Goal: Task Accomplishment & Management: Complete application form

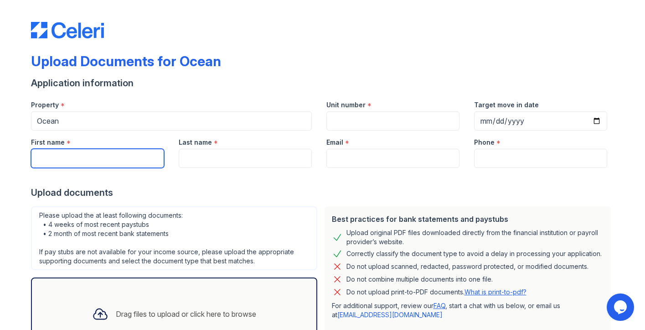
click at [112, 164] on input "First name" at bounding box center [97, 158] width 133 height 19
type input "[PERSON_NAME]"
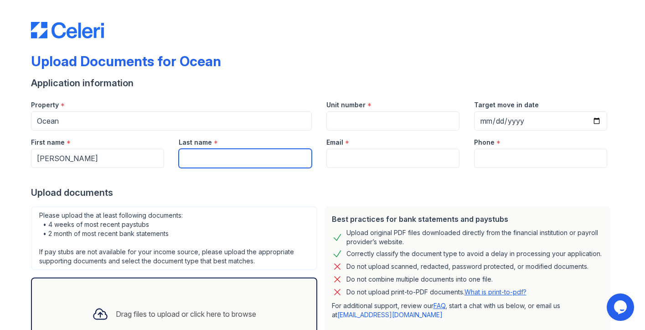
click at [222, 156] on input "Last name" at bounding box center [245, 158] width 133 height 19
type input "[PERSON_NAME]"
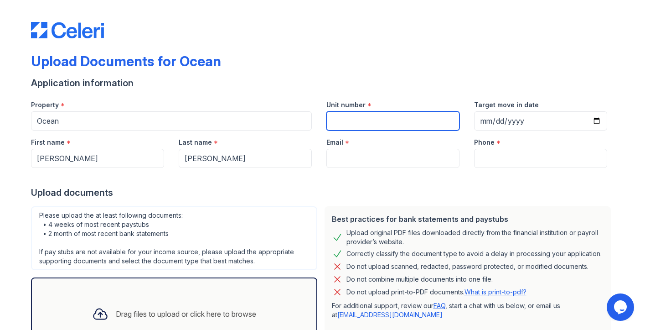
click at [373, 122] on input "Unit number" at bounding box center [393, 120] width 133 height 19
type input "1616"
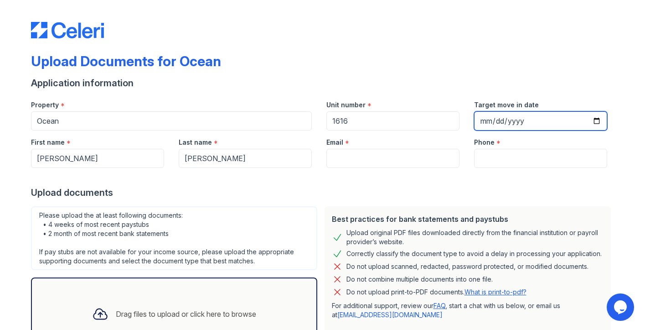
click at [509, 122] on input "Target move in date" at bounding box center [540, 120] width 133 height 19
click at [597, 120] on input "Target move in date" at bounding box center [540, 120] width 133 height 19
type input "[DATE]"
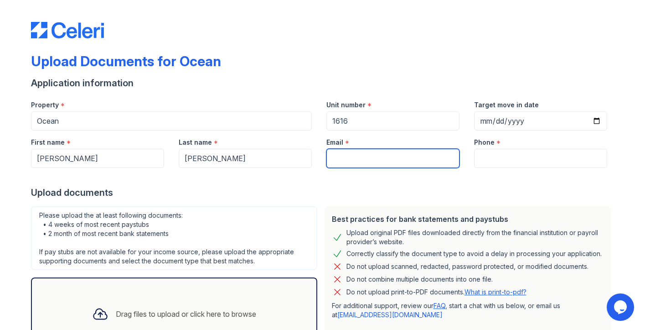
click at [346, 160] on input "Email" at bounding box center [393, 158] width 133 height 19
type input "[EMAIL_ADDRESS][DOMAIN_NAME]"
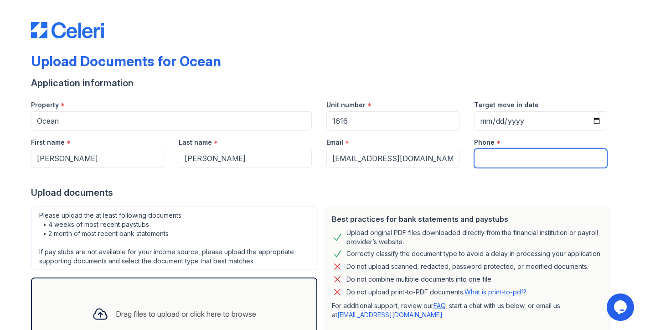
click at [542, 163] on input "Phone" at bounding box center [540, 158] width 133 height 19
type input "2032492920"
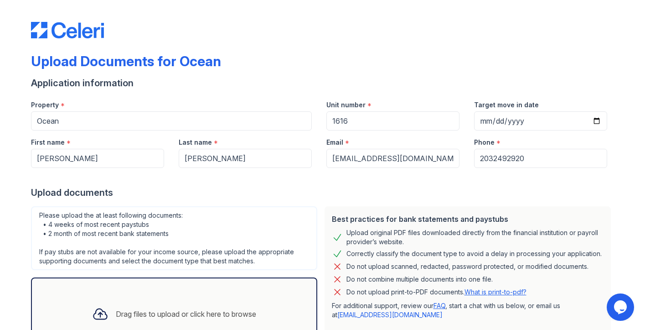
click at [329, 208] on div "Best practices for bank statements and paystubs Upload original PDF files downl…" at bounding box center [468, 278] width 286 height 144
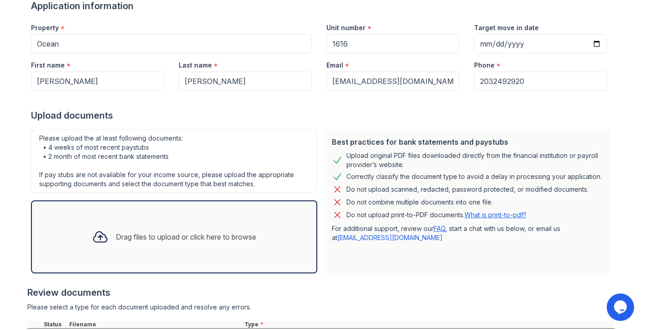
scroll to position [188, 0]
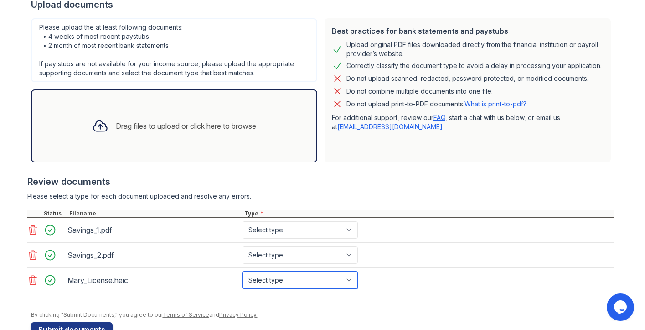
click at [264, 280] on select "Select type Paystub Bank Statement Offer Letter Tax Documents Benefit Award Let…" at bounding box center [300, 279] width 115 height 17
select select "other"
click at [243, 271] on select "Select type Paystub Bank Statement Offer Letter Tax Documents Benefit Award Let…" at bounding box center [300, 279] width 115 height 17
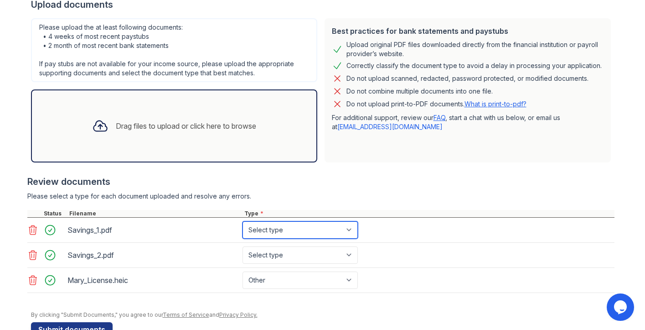
click at [278, 229] on select "Select type Paystub Bank Statement Offer Letter Tax Documents Benefit Award Let…" at bounding box center [300, 229] width 115 height 17
select select "other"
click at [243, 221] on select "Select type Paystub Bank Statement Offer Letter Tax Documents Benefit Award Let…" at bounding box center [300, 229] width 115 height 17
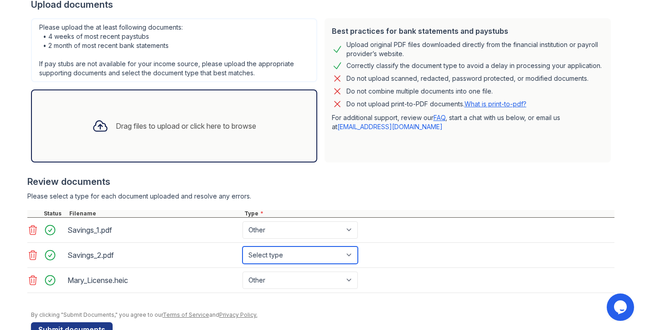
click at [276, 256] on select "Select type Paystub Bank Statement Offer Letter Tax Documents Benefit Award Let…" at bounding box center [300, 254] width 115 height 17
select select "other"
click at [243, 246] on select "Select type Paystub Bank Statement Offer Letter Tax Documents Benefit Award Let…" at bounding box center [300, 254] width 115 height 17
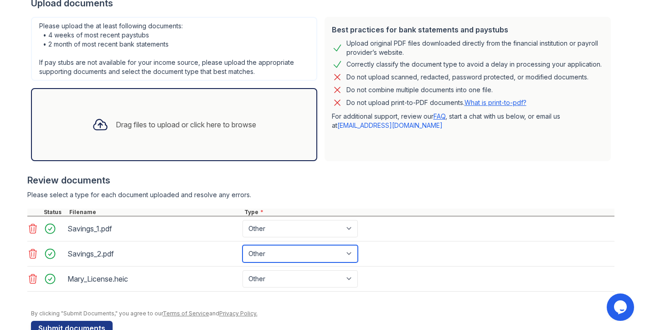
scroll to position [213, 0]
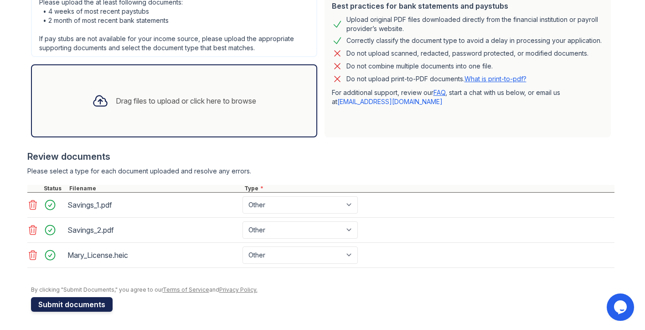
click at [88, 305] on button "Submit documents" at bounding box center [72, 304] width 82 height 15
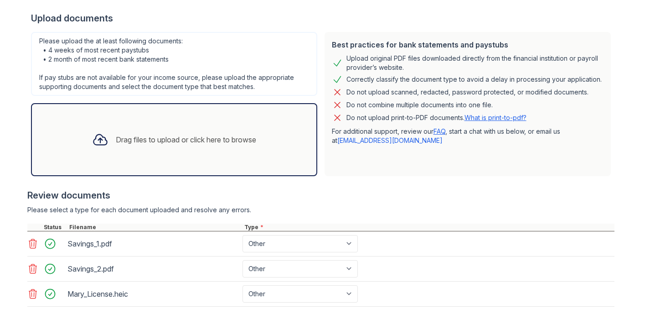
scroll to position [268, 0]
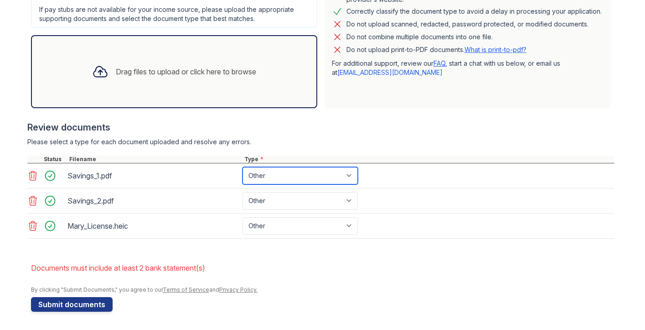
click at [286, 176] on select "Paystub Bank Statement Offer Letter Tax Documents Benefit Award Letter Investme…" at bounding box center [300, 175] width 115 height 17
select select "bank_statement"
click at [243, 167] on select "Paystub Bank Statement Offer Letter Tax Documents Benefit Award Letter Investme…" at bounding box center [300, 175] width 115 height 17
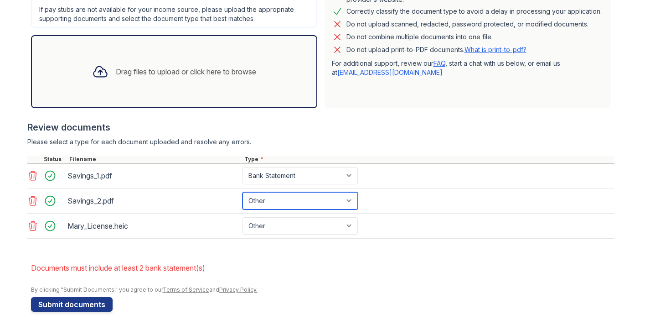
click at [258, 197] on select "Paystub Bank Statement Offer Letter Tax Documents Benefit Award Letter Investme…" at bounding box center [300, 200] width 115 height 17
select select "bank_statement"
click at [243, 192] on select "Paystub Bank Statement Offer Letter Tax Documents Benefit Award Letter Investme…" at bounding box center [300, 200] width 115 height 17
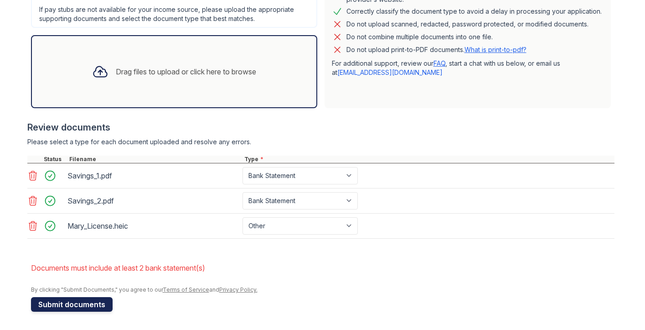
click at [91, 302] on button "Submit documents" at bounding box center [72, 304] width 82 height 15
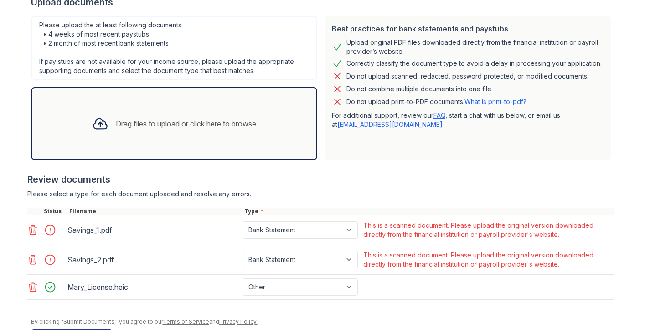
scroll to position [248, 0]
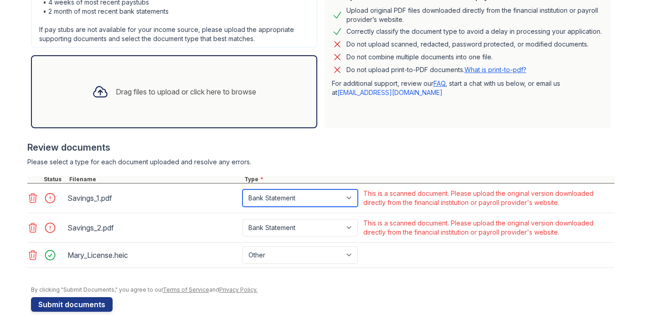
click at [285, 194] on select "Paystub Bank Statement Offer Letter Tax Documents Benefit Award Letter Investme…" at bounding box center [300, 197] width 115 height 17
select select "other"
click at [243, 189] on select "Paystub Bank Statement Offer Letter Tax Documents Benefit Award Letter Investme…" at bounding box center [300, 197] width 115 height 17
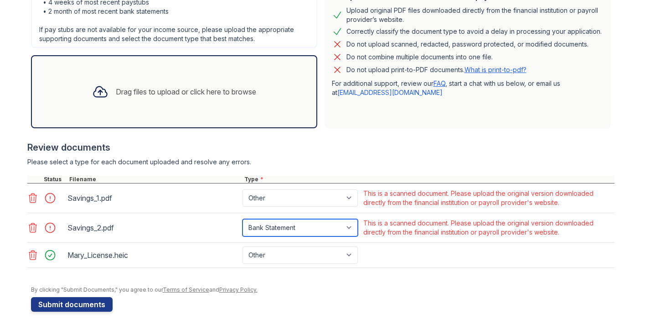
click at [285, 227] on select "Paystub Bank Statement Offer Letter Tax Documents Benefit Award Letter Investme…" at bounding box center [300, 227] width 115 height 17
select select "other"
click at [243, 219] on select "Paystub Bank Statement Offer Letter Tax Documents Benefit Award Letter Investme…" at bounding box center [300, 227] width 115 height 17
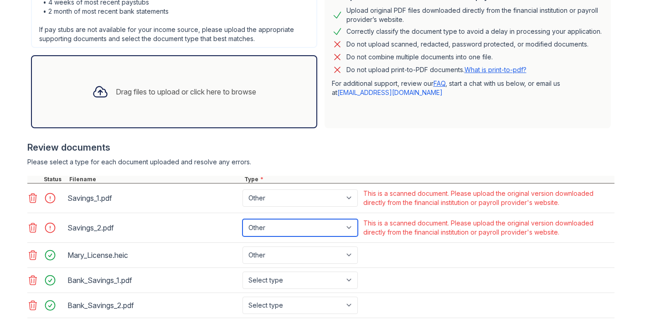
scroll to position [298, 0]
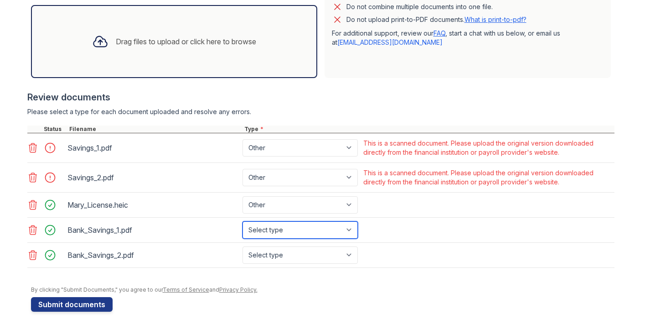
click at [274, 226] on select "Select type Paystub Bank Statement Offer Letter Tax Documents Benefit Award Let…" at bounding box center [300, 229] width 115 height 17
select select "bank_statement"
click at [243, 221] on select "Select type Paystub Bank Statement Offer Letter Tax Documents Benefit Award Let…" at bounding box center [300, 229] width 115 height 17
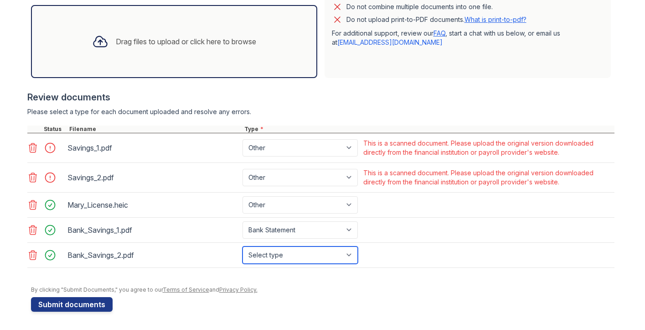
click at [272, 253] on select "Select type Paystub Bank Statement Offer Letter Tax Documents Benefit Award Let…" at bounding box center [300, 254] width 115 height 17
select select "bank_statement"
click at [243, 246] on select "Select type Paystub Bank Statement Offer Letter Tax Documents Benefit Award Let…" at bounding box center [300, 254] width 115 height 17
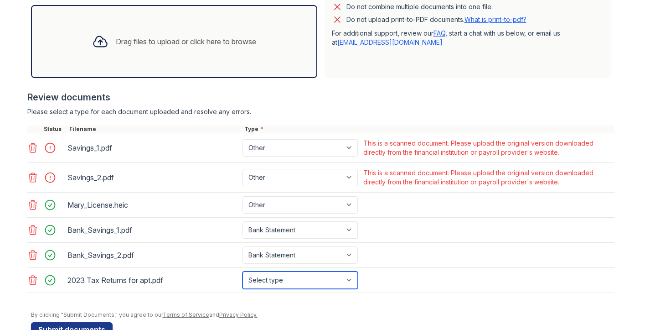
click at [328, 281] on select "Select type Paystub Bank Statement Offer Letter Tax Documents Benefit Award Let…" at bounding box center [300, 279] width 115 height 17
select select "tax_documents"
click at [243, 271] on select "Select type Paystub Bank Statement Offer Letter Tax Documents Benefit Award Let…" at bounding box center [300, 279] width 115 height 17
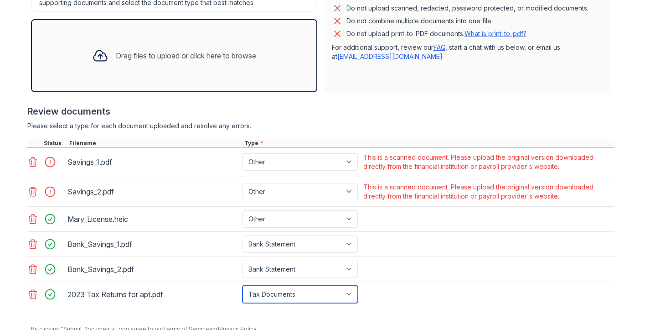
scroll to position [323, 0]
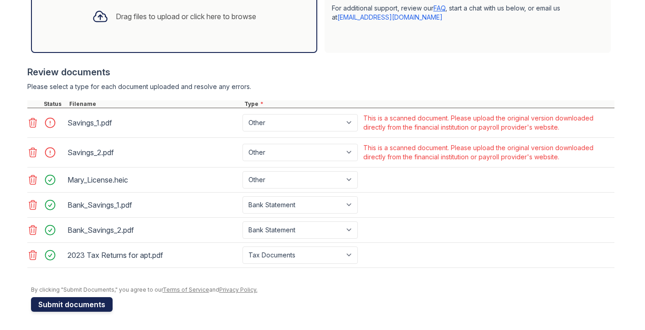
click at [82, 306] on button "Submit documents" at bounding box center [72, 304] width 82 height 15
